Goal: Check status: Check status

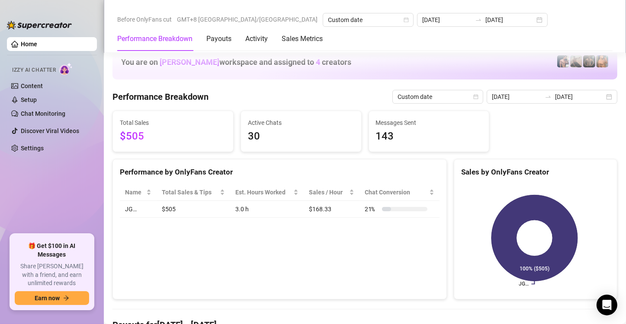
scroll to position [1157, 0]
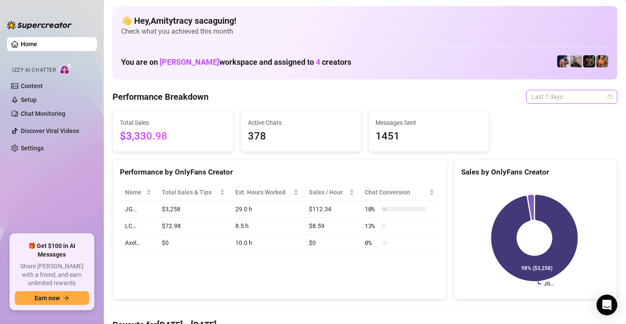
click at [553, 96] on span "Last 7 days" at bounding box center [571, 96] width 80 height 13
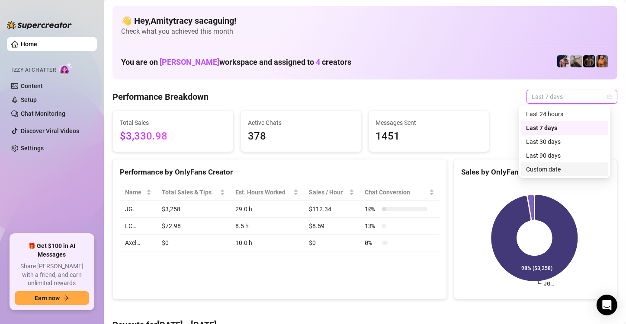
click at [542, 169] on div "Custom date" at bounding box center [564, 170] width 77 height 10
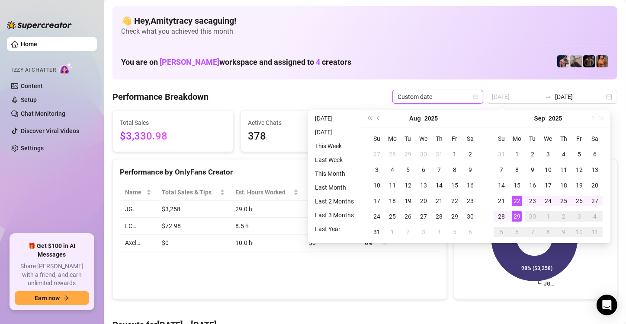
type input "[DATE]"
click at [515, 217] on div "29" at bounding box center [516, 216] width 10 height 10
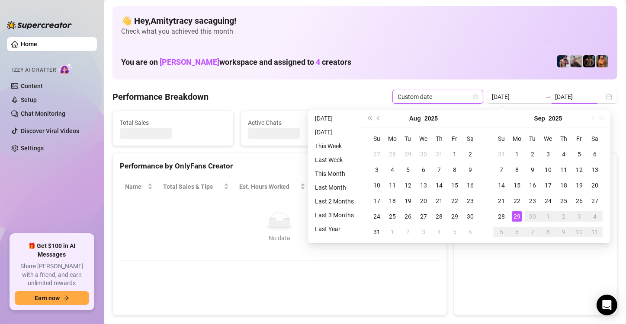
type input "[DATE]"
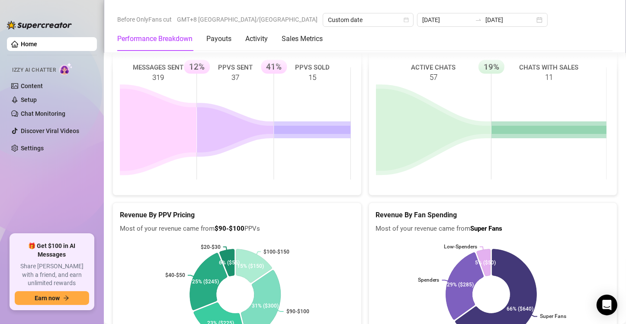
scroll to position [1171, 0]
